Goal: Task Accomplishment & Management: Complete application form

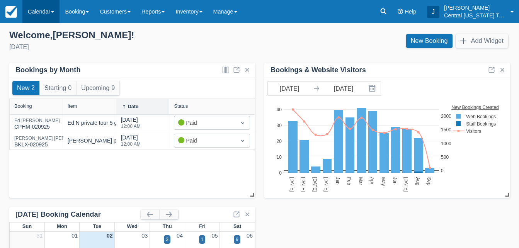
click at [49, 14] on link "Calendar" at bounding box center [40, 11] width 37 height 23
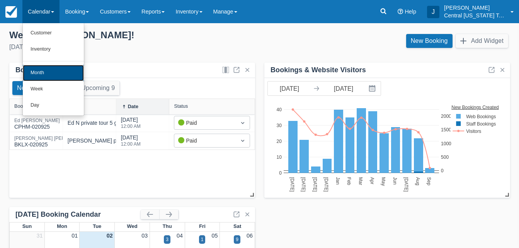
click at [42, 73] on link "Month" at bounding box center [53, 73] width 61 height 16
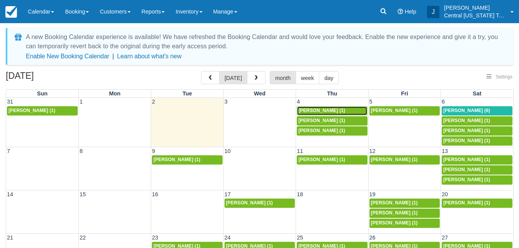
click at [321, 110] on span "[PERSON_NAME] (1)" at bounding box center [321, 110] width 47 height 5
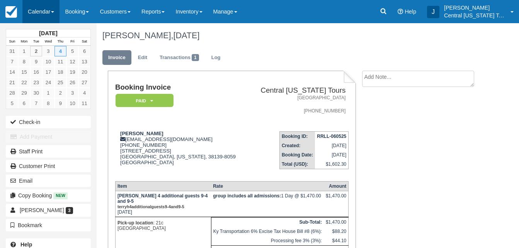
click at [38, 17] on link "Calendar" at bounding box center [40, 11] width 37 height 23
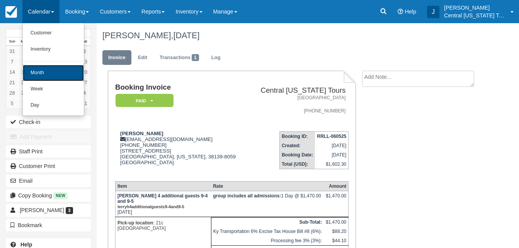
click at [42, 75] on link "Month" at bounding box center [53, 73] width 61 height 16
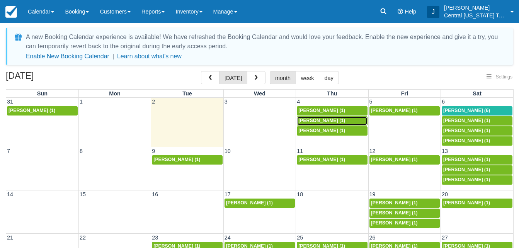
click at [313, 120] on span "[PERSON_NAME] (1)" at bounding box center [321, 120] width 47 height 5
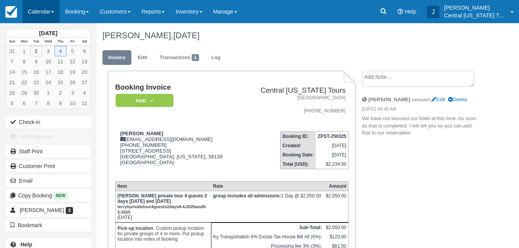
click at [47, 20] on link "Calendar" at bounding box center [40, 11] width 37 height 23
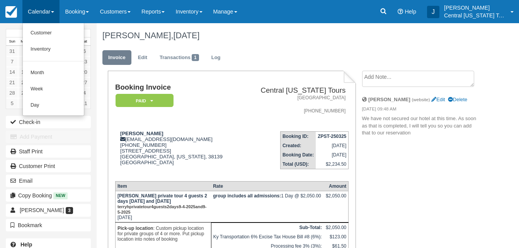
click at [247, 50] on ul "Invoice Edit Transactions 1 Log" at bounding box center [290, 59] width 377 height 23
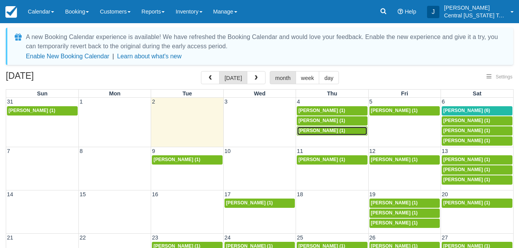
click at [320, 134] on div "Terry jHust (1)" at bounding box center [331, 131] width 67 height 6
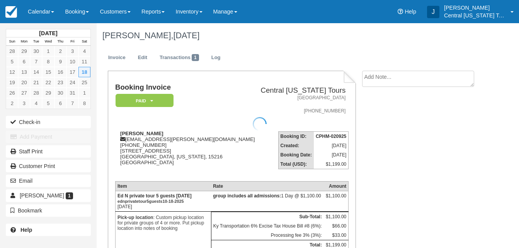
scroll to position [3, 0]
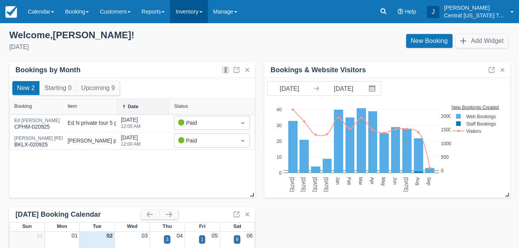
click at [204, 15] on link "Inventory" at bounding box center [188, 11] width 37 height 23
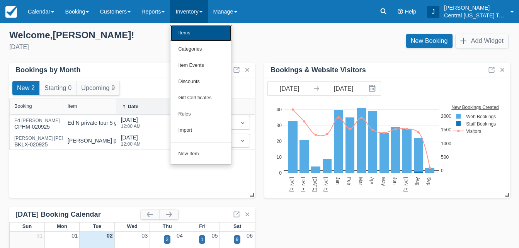
click at [203, 35] on link "Items" at bounding box center [200, 33] width 61 height 16
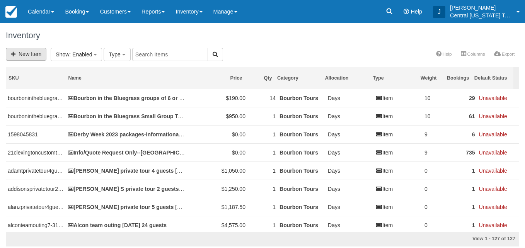
click at [36, 57] on link "New Item" at bounding box center [26, 54] width 41 height 13
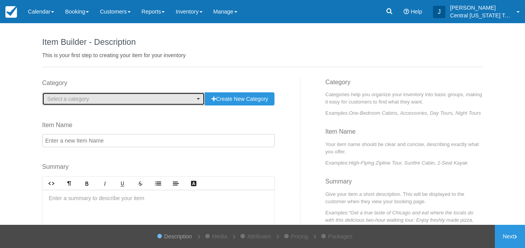
click at [133, 100] on span "Select a category" at bounding box center [121, 99] width 148 height 8
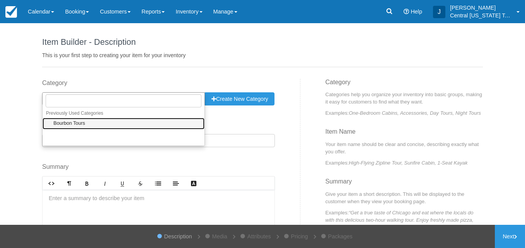
click at [121, 123] on link "Bourbon Tours" at bounding box center [123, 124] width 162 height 12
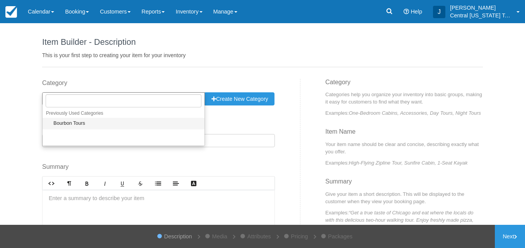
select select "1"
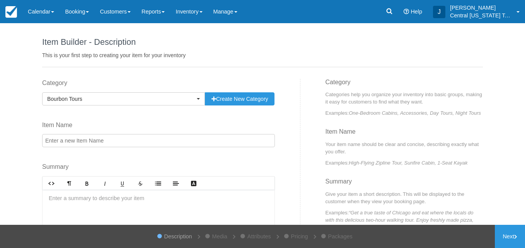
click at [118, 138] on input "Item Name" at bounding box center [158, 140] width 233 height 13
click at [117, 139] on input "Item Name" at bounding box center [158, 140] width 233 height 13
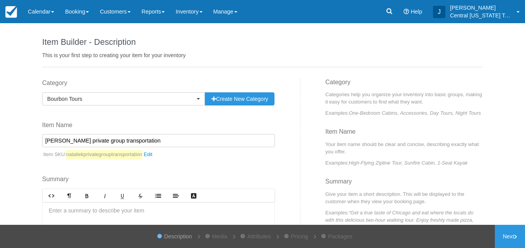
click at [178, 140] on input "Natalie K private group transportation" at bounding box center [158, 140] width 233 height 13
click at [150, 141] on input "Natalie K private group transportation 10-3-025" at bounding box center [158, 140] width 233 height 13
click at [100, 140] on input "Natalie K private group transportation 10-3-2025" at bounding box center [158, 140] width 233 height 13
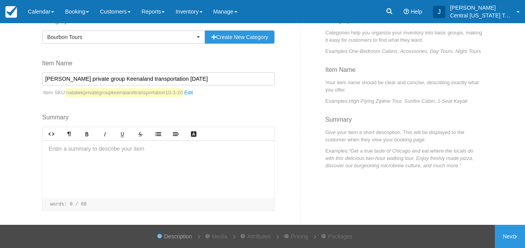
scroll to position [63, 0]
click at [112, 78] on input "Natalie K private group Keenland transportation 10-3-2025" at bounding box center [158, 77] width 233 height 13
click at [115, 159] on div at bounding box center [158, 168] width 232 height 58
click at [114, 81] on input "Natalie K private group Keeneland transportation 10-3-2025" at bounding box center [158, 77] width 233 height 13
type input "Natalie K private group Keenland transportation 10-3-2025"
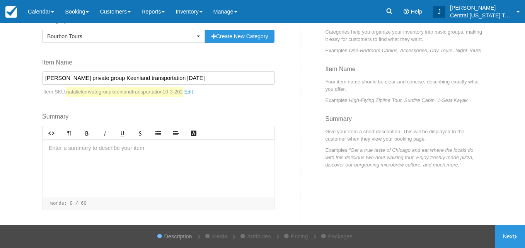
click at [105, 158] on div at bounding box center [158, 168] width 232 height 58
click at [123, 161] on div at bounding box center [158, 168] width 232 height 58
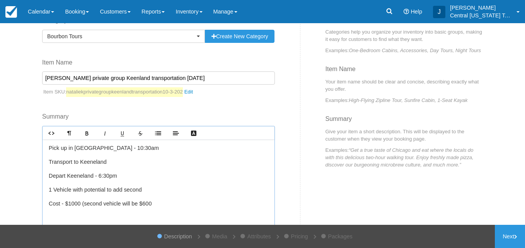
click at [163, 208] on p "﻿Cost - $1000 (second vehicle will be $600" at bounding box center [158, 204] width 219 height 8
click at [505, 234] on link "Next" at bounding box center [509, 236] width 30 height 23
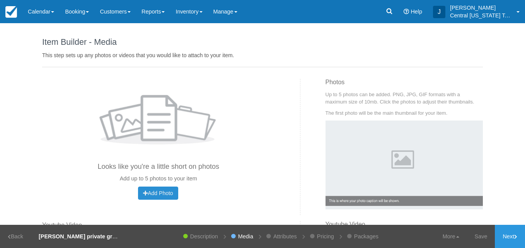
click at [157, 190] on span "Add Photo" at bounding box center [158, 193] width 30 height 6
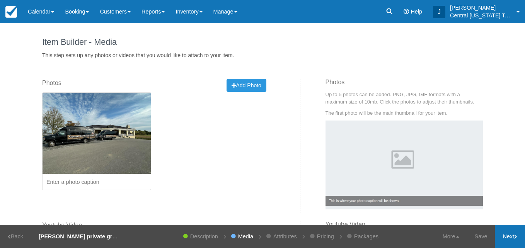
click at [513, 238] on link "Next" at bounding box center [509, 236] width 30 height 23
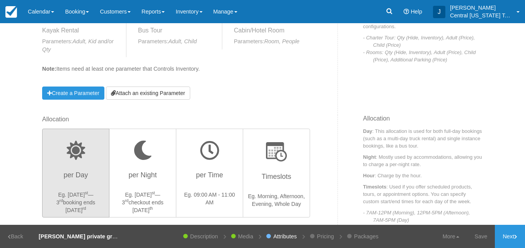
scroll to position [144, 0]
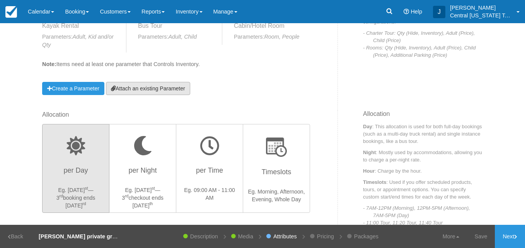
click at [146, 90] on link "Attach an existing Parameter" at bounding box center [148, 88] width 84 height 13
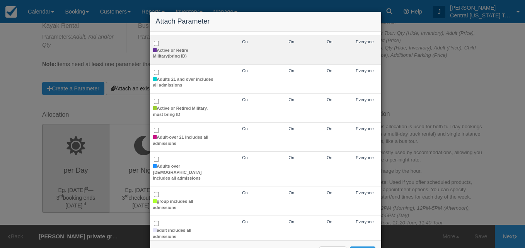
scroll to position [62, 0]
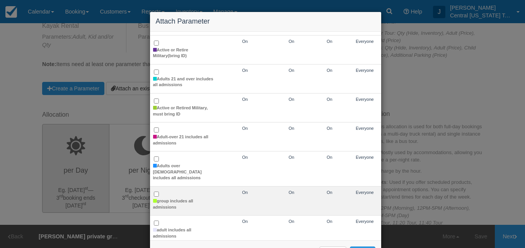
click at [156, 187] on td "group includes all admissions" at bounding box center [184, 201] width 68 height 29
checkbox input "true"
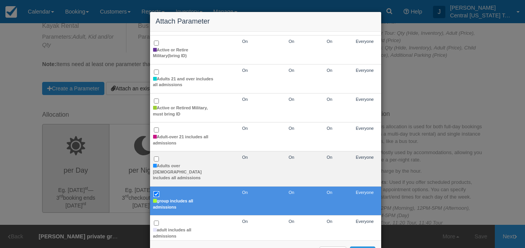
click at [312, 173] on tbody "Bus-Adult includes all admissions On On Off Everyone Bus-under 21 years of age …" at bounding box center [265, 202] width 231 height 439
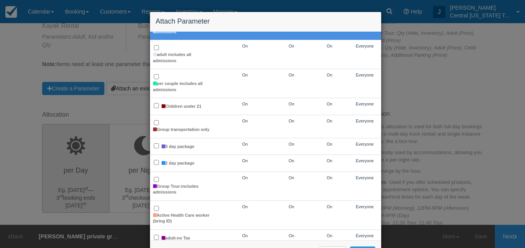
scroll to position [29, 0]
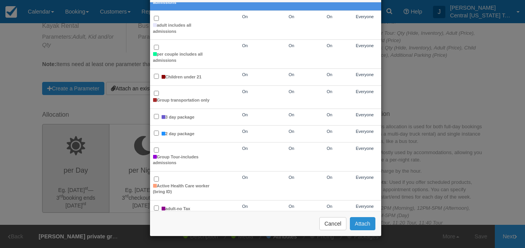
click at [366, 226] on button "Attach" at bounding box center [362, 223] width 25 height 13
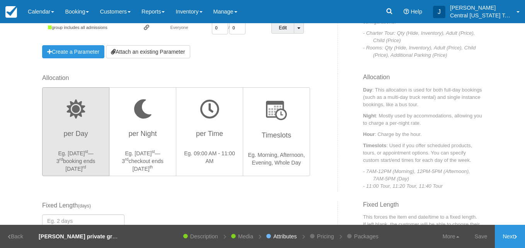
scroll to position [52, 0]
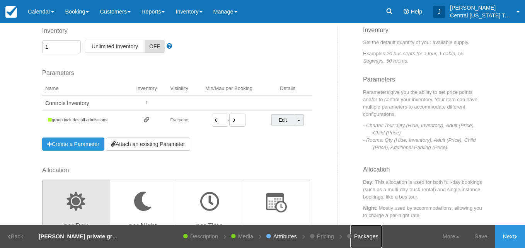
click at [366, 226] on link "Packages" at bounding box center [366, 236] width 32 height 23
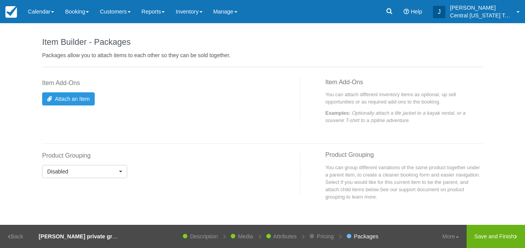
click at [270, 147] on div at bounding box center [262, 144] width 452 height 16
click at [15, 236] on link "Back" at bounding box center [15, 236] width 31 height 23
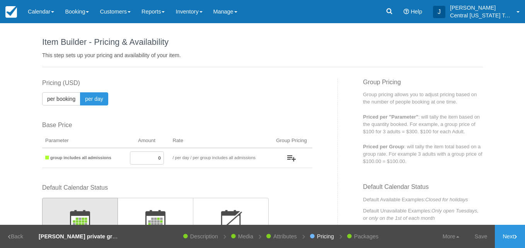
scroll to position [106, 0]
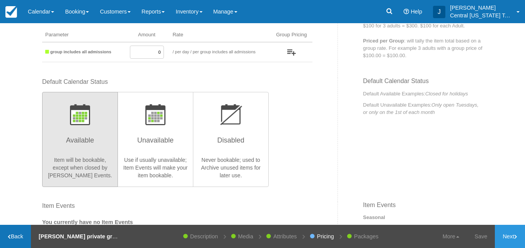
click at [14, 235] on link "Back" at bounding box center [15, 236] width 31 height 23
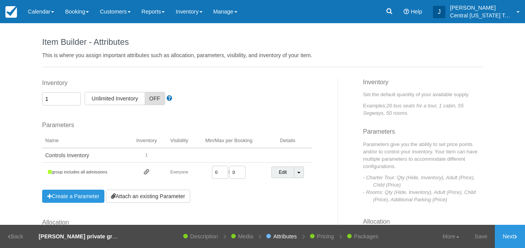
click at [219, 171] on input "0" at bounding box center [220, 172] width 16 height 13
type input "1"
click at [235, 169] on input "0" at bounding box center [237, 172] width 16 height 13
type input "0"
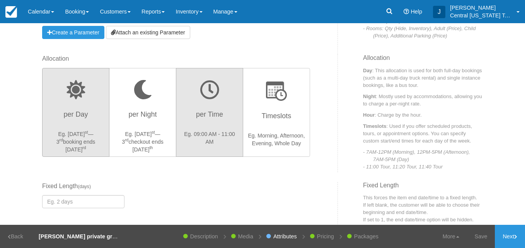
scroll to position [185, 0]
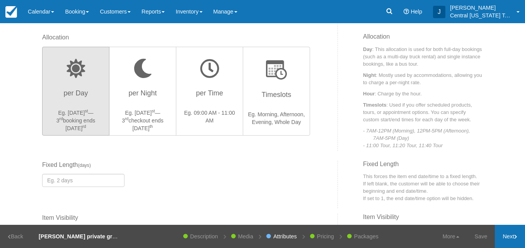
click at [501, 238] on link "Next" at bounding box center [509, 236] width 30 height 23
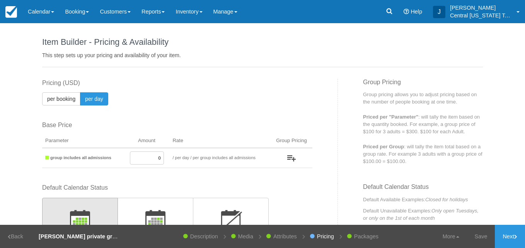
drag, startPoint x: 149, startPoint y: 153, endPoint x: 162, endPoint y: 153, distance: 13.1
click at [162, 153] on td "0" at bounding box center [147, 158] width 46 height 20
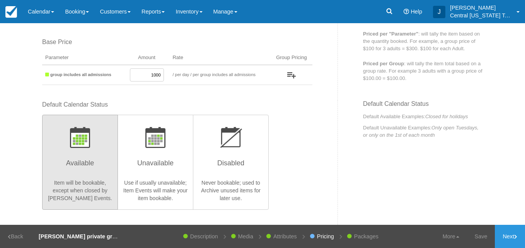
scroll to position [83, 0]
type input "1000"
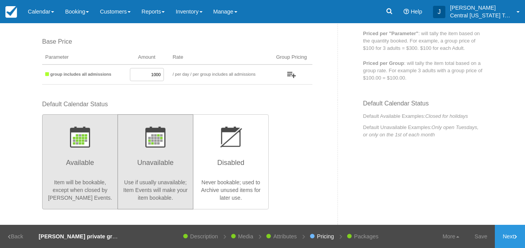
click at [162, 153] on button "Unavailable Use if usually unavailable; Item Events will make your item bookabl…" at bounding box center [155, 161] width 76 height 95
radio input "true"
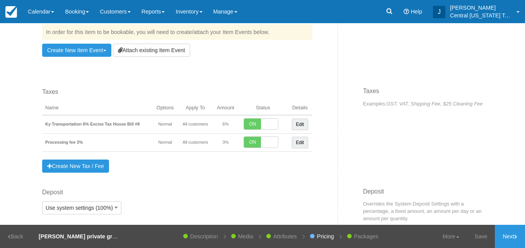
scroll to position [520, 0]
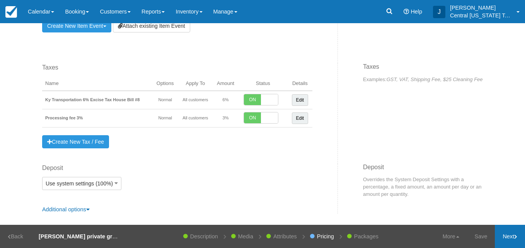
click at [510, 241] on link "Next" at bounding box center [509, 236] width 30 height 23
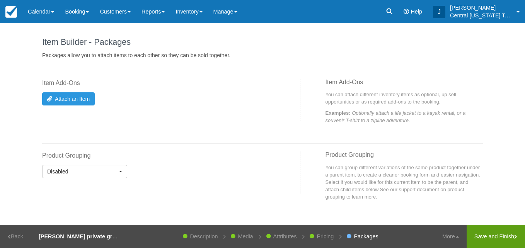
click at [501, 235] on link "Save and Finish" at bounding box center [495, 236] width 58 height 23
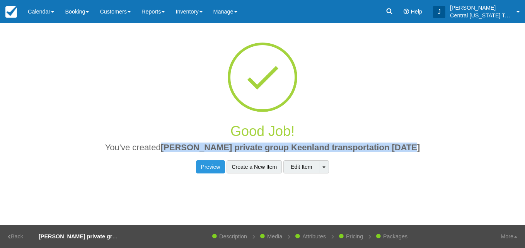
drag, startPoint x: 409, startPoint y: 147, endPoint x: 176, endPoint y: 148, distance: 233.7
click at [176, 148] on h2 "You've created Natalie K private group Keenland transportation 10-3-2025" at bounding box center [262, 150] width 429 height 14
copy span "Natalie K private group Keenland transportation 10-3-2025"
click at [185, 22] on link "Inventory" at bounding box center [188, 11] width 37 height 23
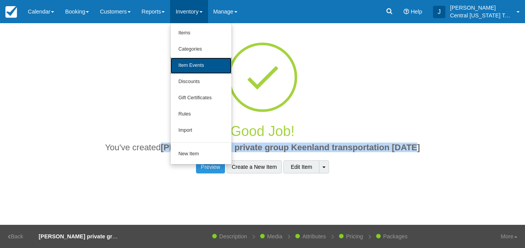
click at [206, 65] on link "Item Events" at bounding box center [200, 66] width 61 height 16
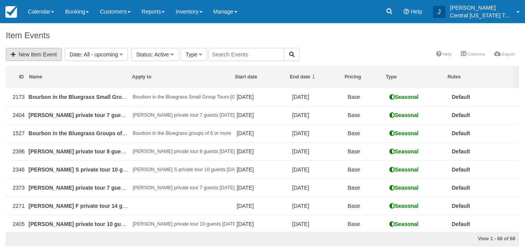
click at [49, 56] on link "New Item Event" at bounding box center [34, 54] width 56 height 13
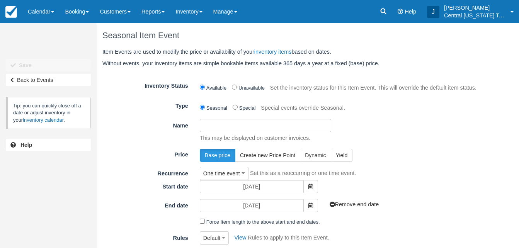
click at [216, 122] on input "Name" at bounding box center [265, 125] width 131 height 13
paste input "[PERSON_NAME] private group Keenland transportation [DATE]"
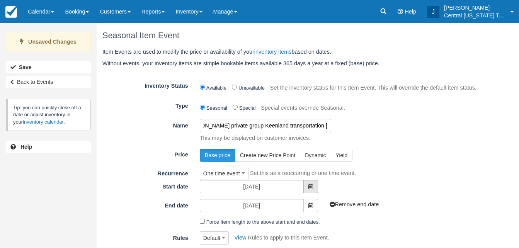
type input "[PERSON_NAME] private group Keenland transportation [DATE]"
click at [312, 188] on icon at bounding box center [310, 186] width 5 height 5
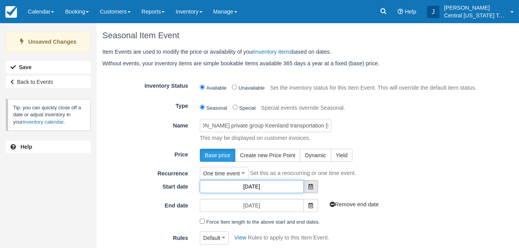
scroll to position [0, 0]
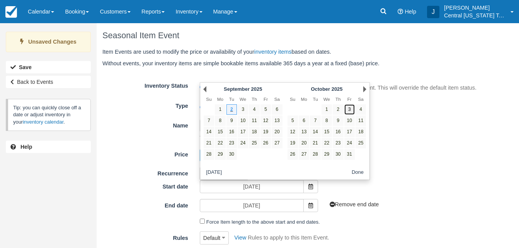
click at [350, 110] on link "3" at bounding box center [349, 109] width 10 height 10
type input "10/03/25"
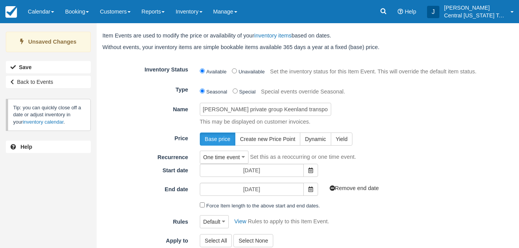
scroll to position [74, 0]
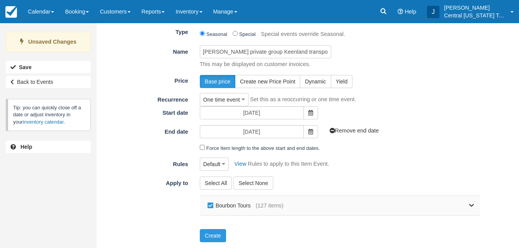
click at [233, 209] on label "Bourbon Tours" at bounding box center [231, 206] width 50 height 12
checkbox input "false"
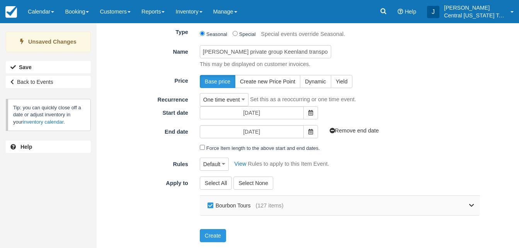
checkbox input "false"
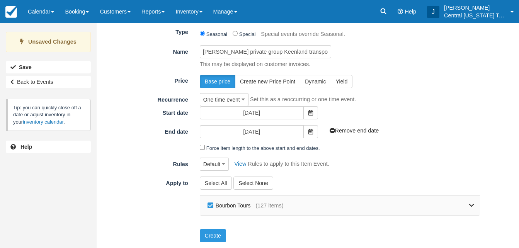
checkbox input "false"
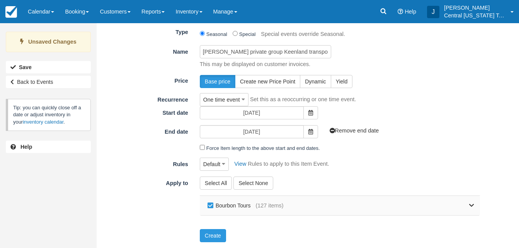
checkbox input "false"
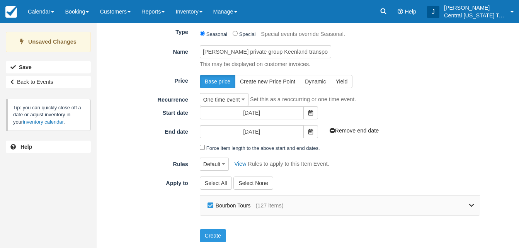
checkbox input "false"
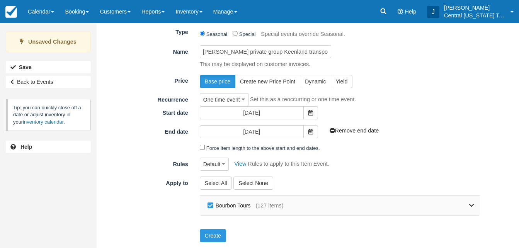
checkbox input "false"
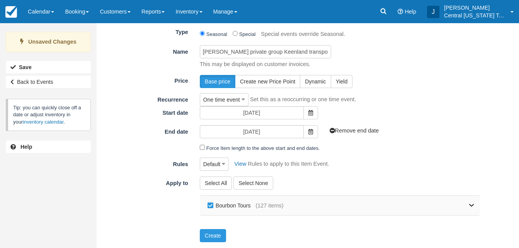
checkbox input "false"
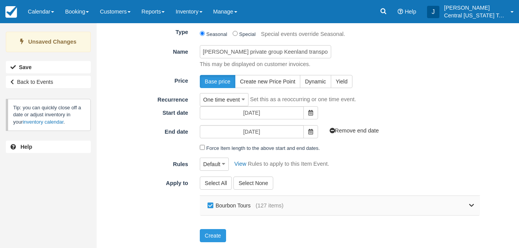
checkbox input "false"
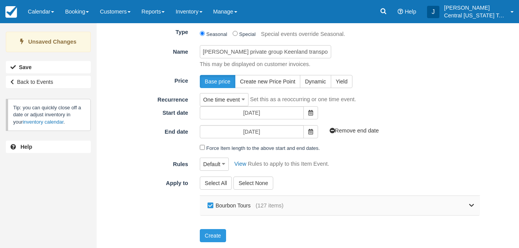
checkbox input "false"
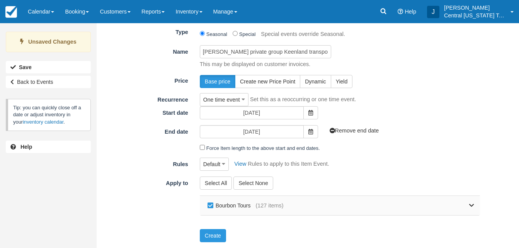
checkbox input "false"
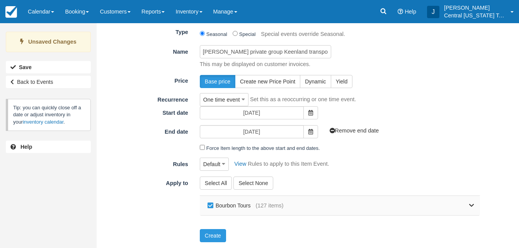
checkbox input "false"
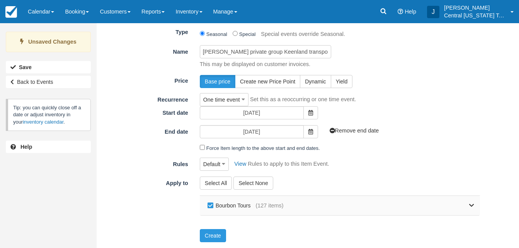
checkbox input "false"
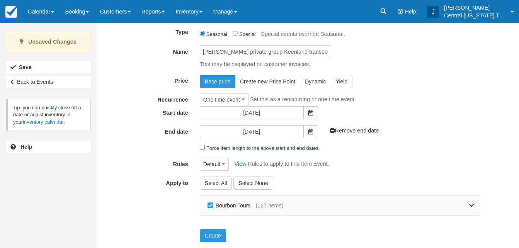
checkbox input "false"
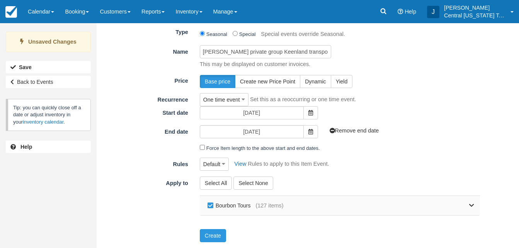
checkbox input "false"
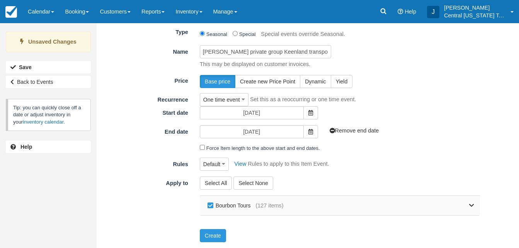
checkbox input "false"
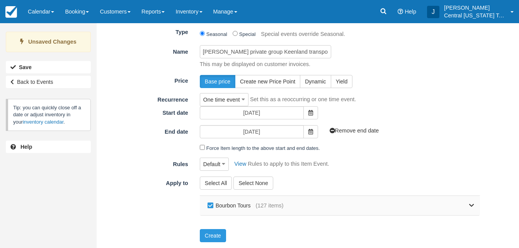
checkbox input "false"
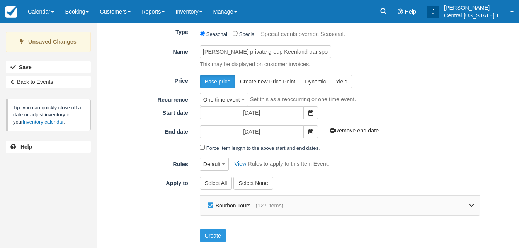
checkbox input "false"
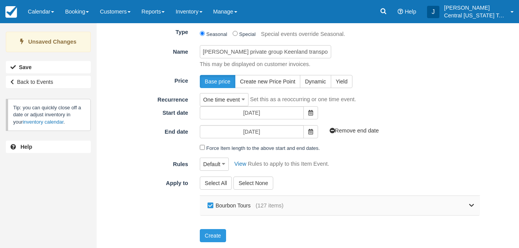
checkbox input "false"
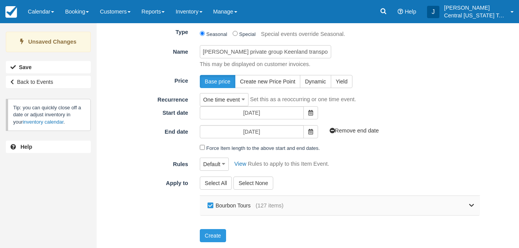
checkbox input "false"
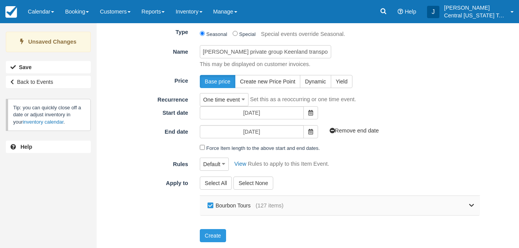
checkbox input "false"
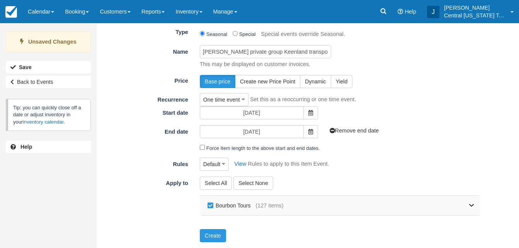
checkbox input "false"
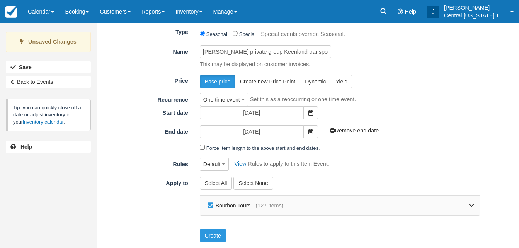
checkbox input "false"
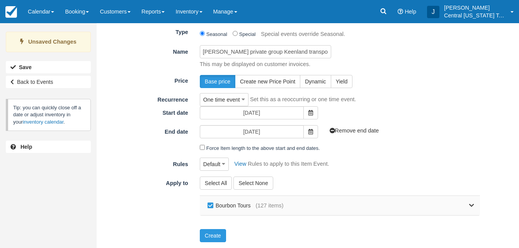
checkbox input "false"
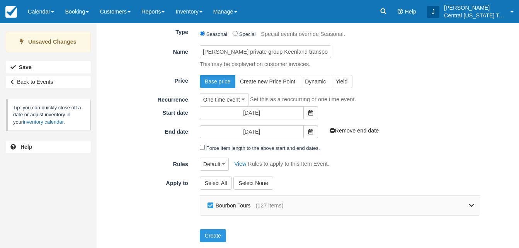
checkbox input "false"
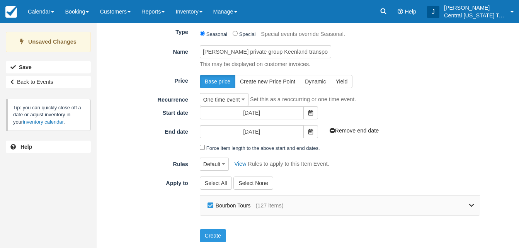
checkbox input "false"
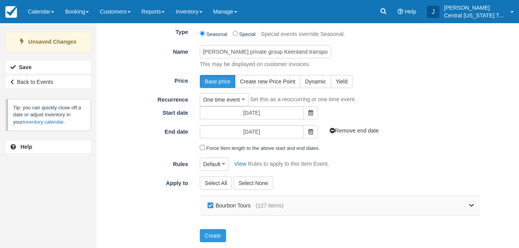
checkbox input "false"
click at [468, 206] on link at bounding box center [379, 205] width 191 height 19
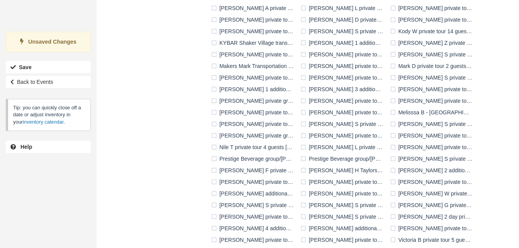
scroll to position [534, 0]
click at [272, 133] on label "Natalie K private group Keenland transportation 10-3-2025" at bounding box center [253, 135] width 89 height 12
checkbox input "true"
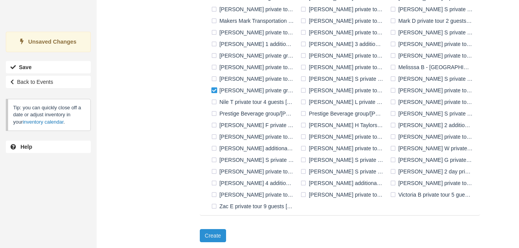
click at [213, 238] on button "Create" at bounding box center [213, 235] width 26 height 13
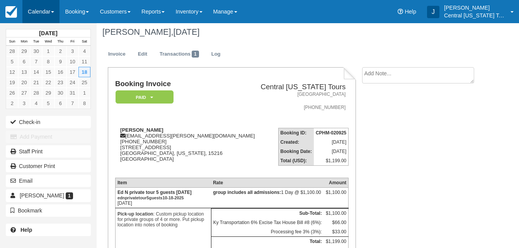
scroll to position [3, 0]
click at [37, 15] on link "Calendar" at bounding box center [40, 11] width 37 height 23
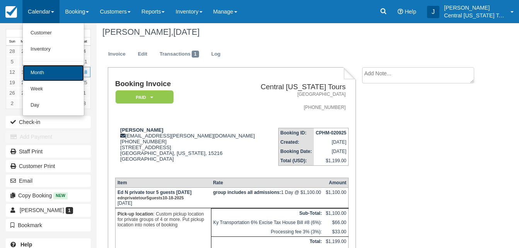
click at [46, 72] on link "Month" at bounding box center [53, 73] width 61 height 16
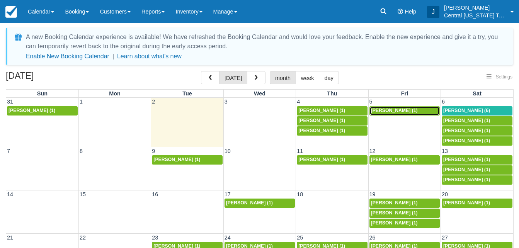
click at [388, 110] on span "[PERSON_NAME] (1)" at bounding box center [394, 110] width 47 height 5
